Goal: Transaction & Acquisition: Purchase product/service

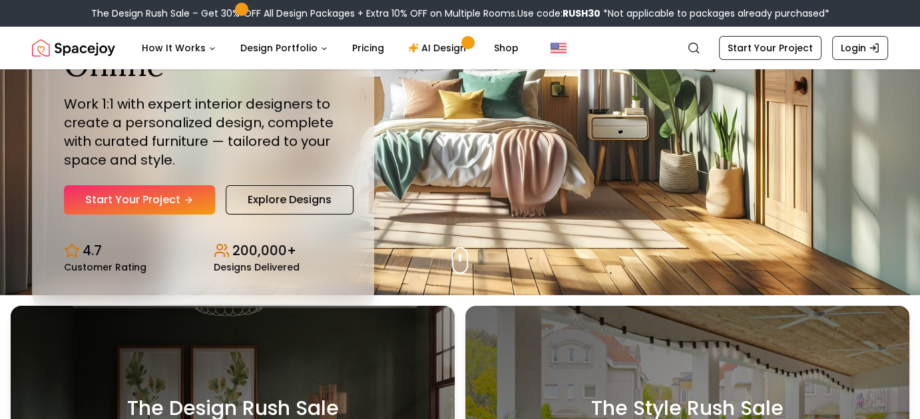
scroll to position [133, 0]
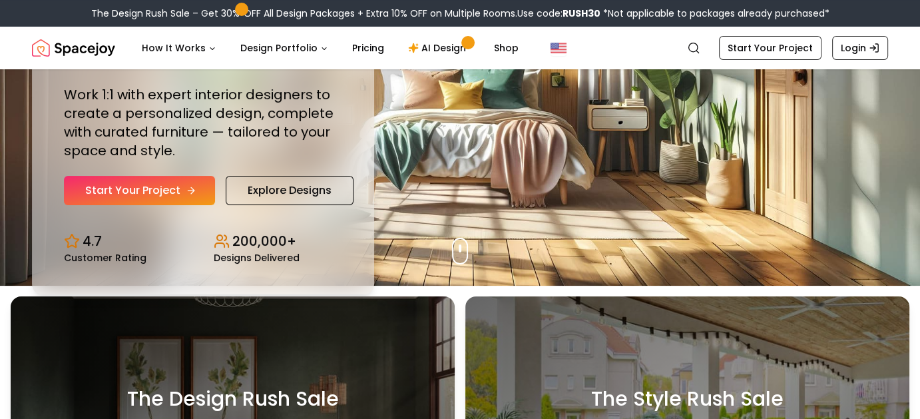
click at [160, 185] on link "Start Your Project" at bounding box center [139, 190] width 151 height 29
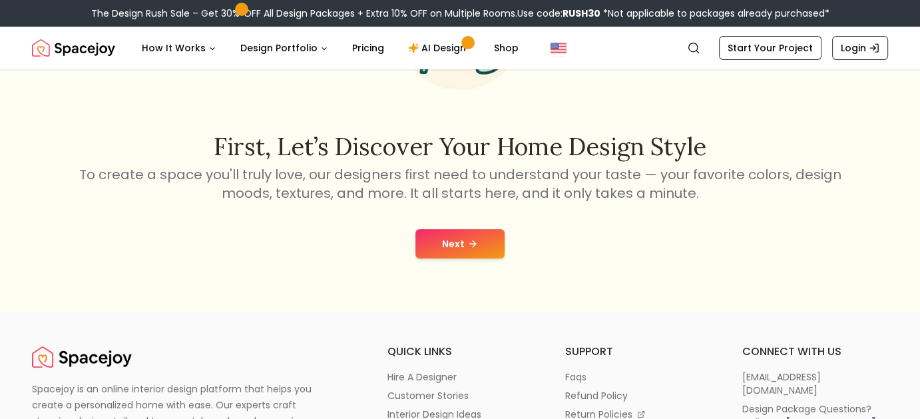
scroll to position [200, 0]
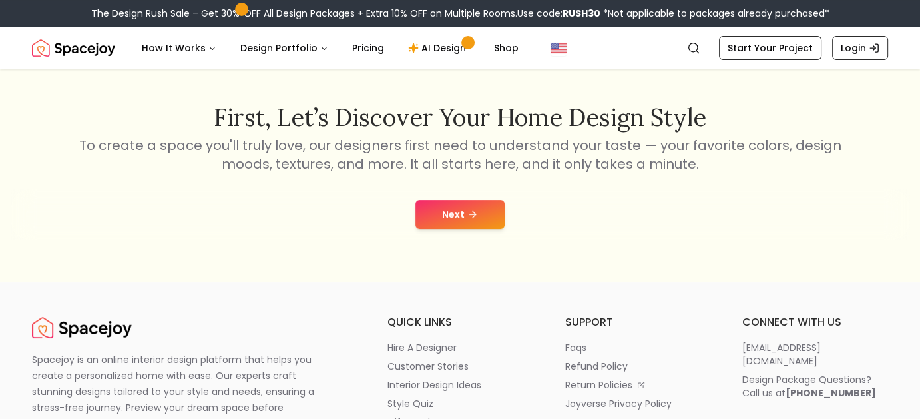
click at [480, 216] on button "Next" at bounding box center [459, 214] width 89 height 29
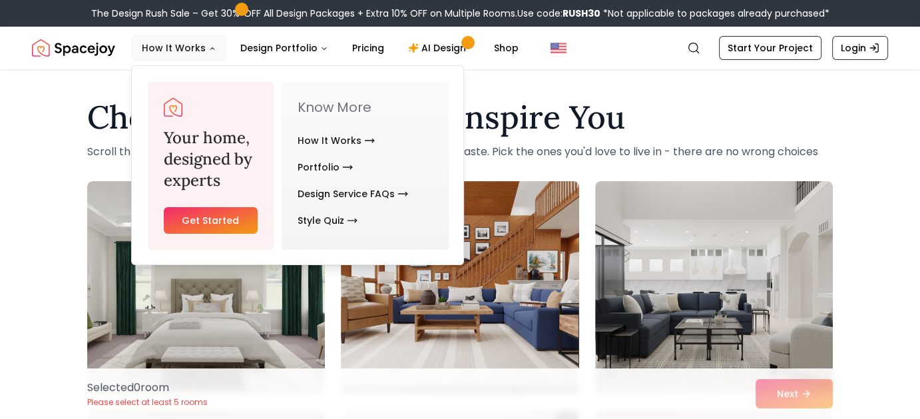
click at [184, 47] on button "How It Works" at bounding box center [179, 48] width 96 height 27
click at [230, 224] on link "Get Started" at bounding box center [211, 220] width 94 height 27
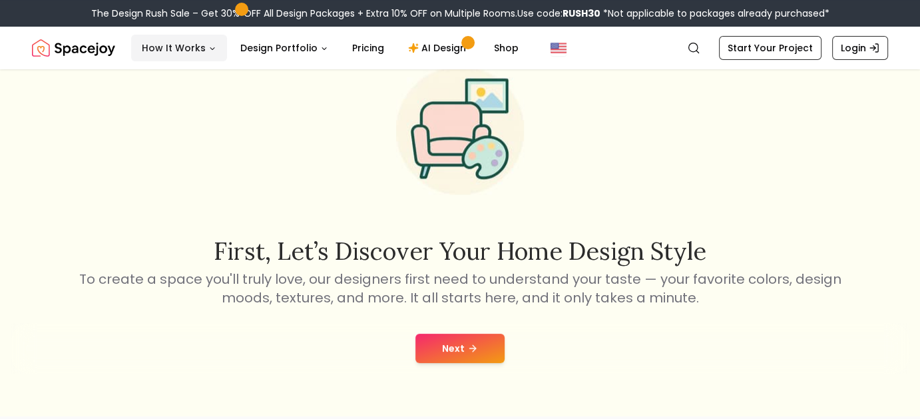
scroll to position [67, 0]
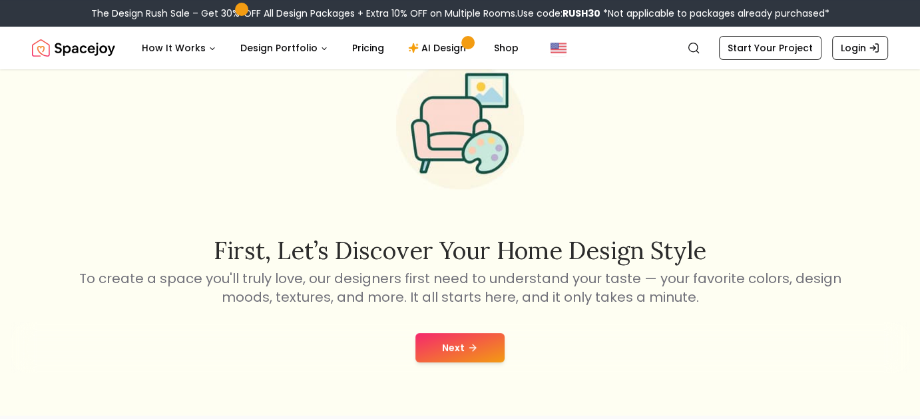
click at [484, 341] on button "Next" at bounding box center [459, 347] width 89 height 29
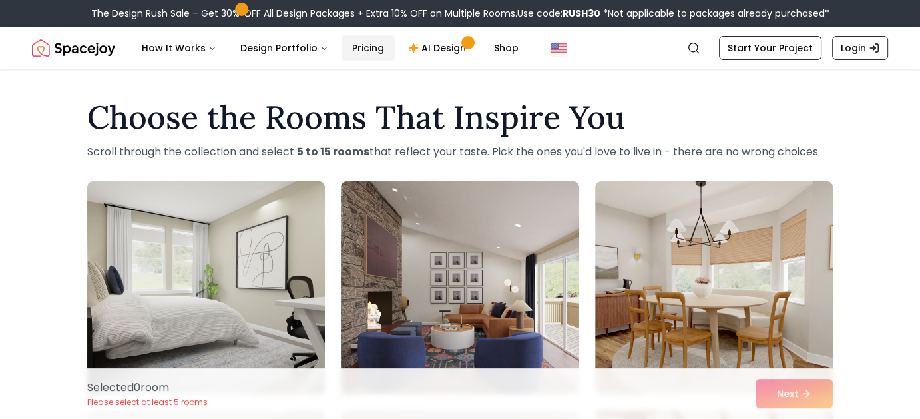
click at [360, 42] on link "Pricing" at bounding box center [367, 48] width 53 height 27
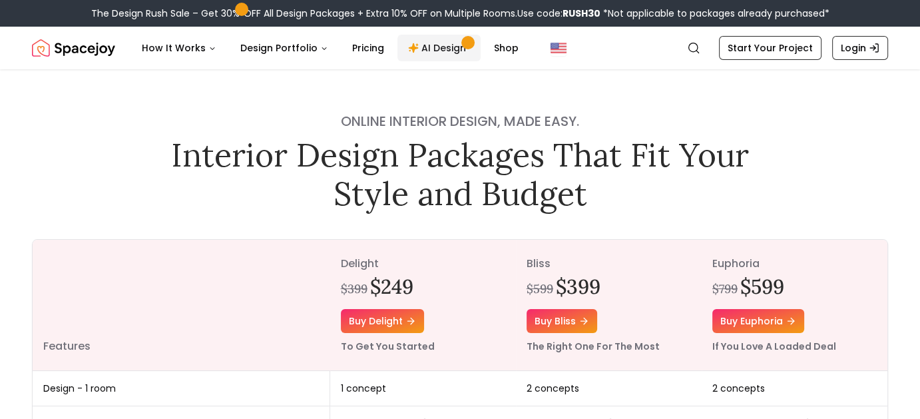
click at [425, 43] on link "AI Design" at bounding box center [438, 48] width 83 height 27
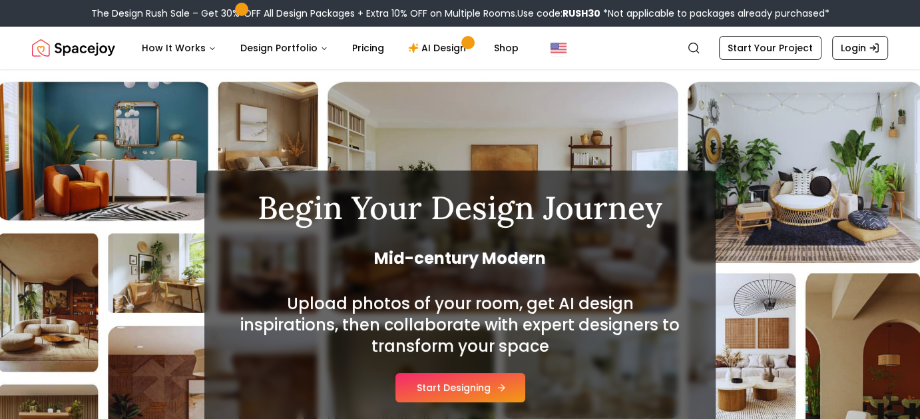
click at [482, 389] on button "Start Designing" at bounding box center [460, 387] width 130 height 29
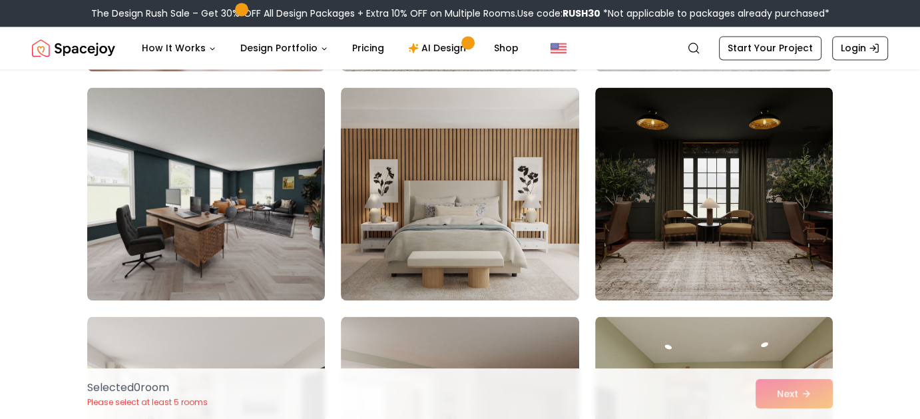
scroll to position [1863, 0]
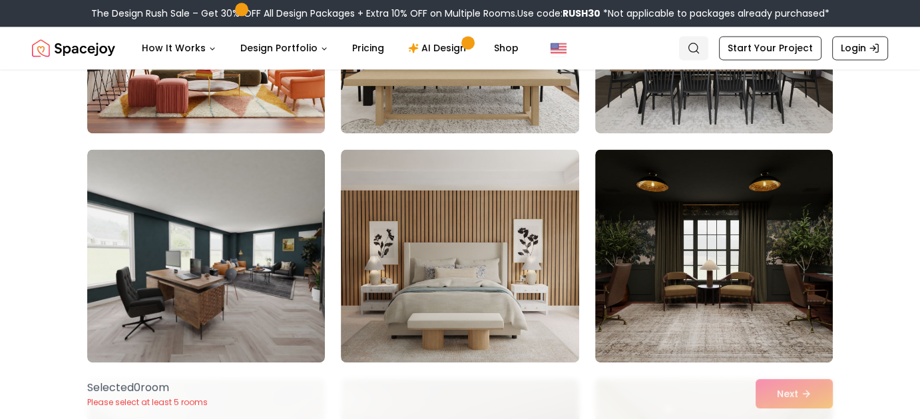
click at [698, 41] on icon "Global" at bounding box center [693, 47] width 13 height 13
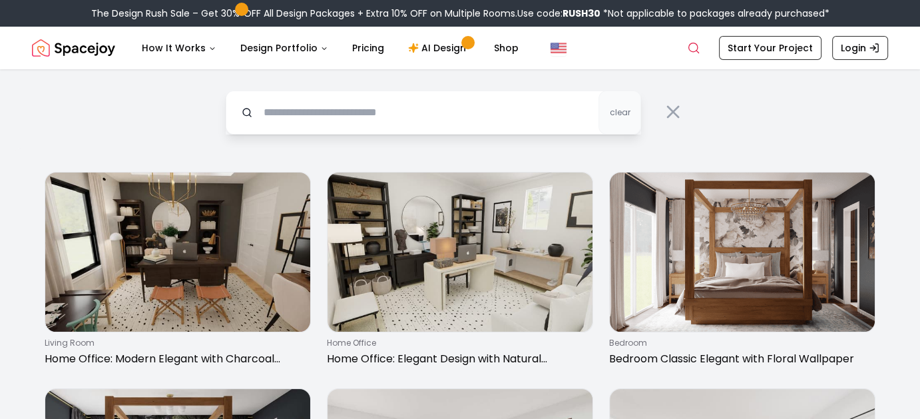
click at [511, 111] on input "text" at bounding box center [433, 113] width 415 height 44
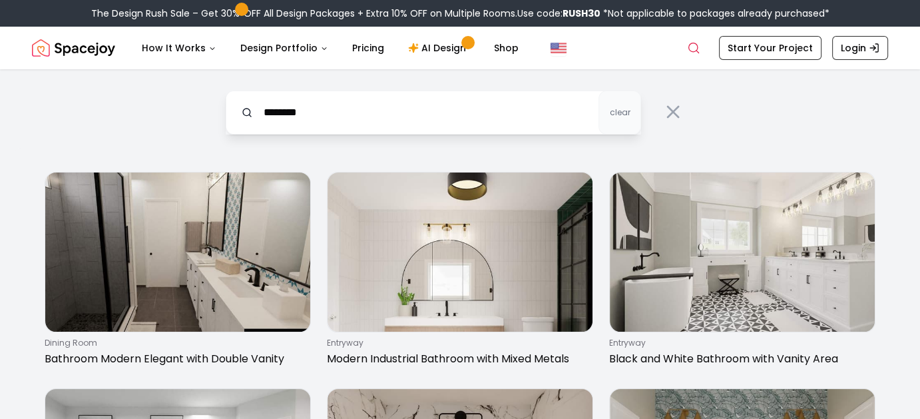
click at [267, 112] on input "********" at bounding box center [433, 113] width 415 height 44
type input "**********"
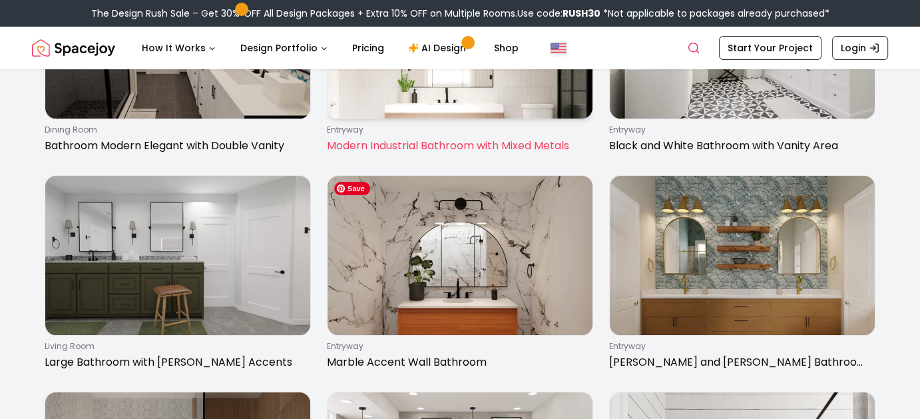
scroll to position [200, 0]
